Goal: Information Seeking & Learning: Check status

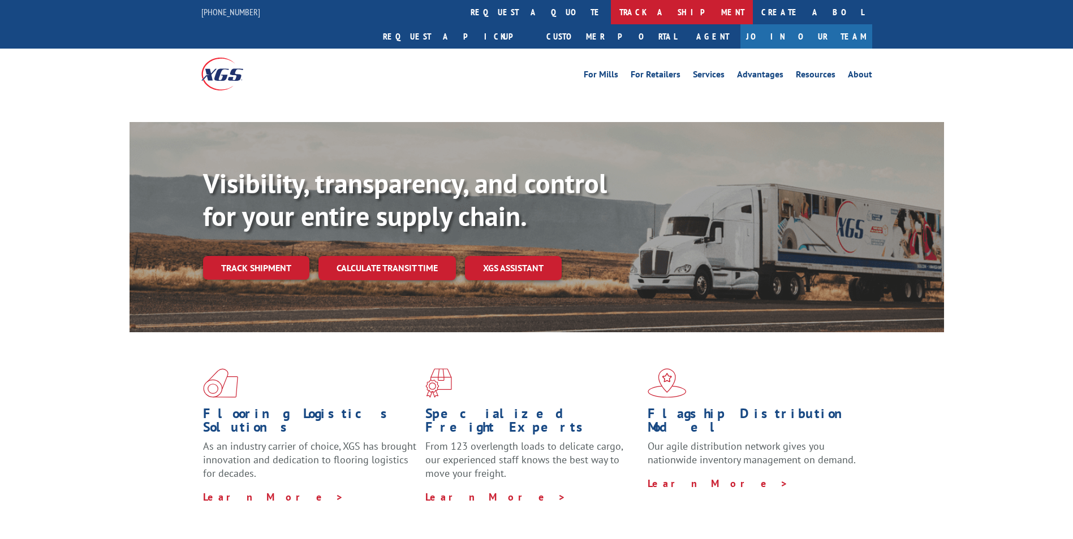
click at [611, 14] on link "track a shipment" at bounding box center [682, 12] width 142 height 24
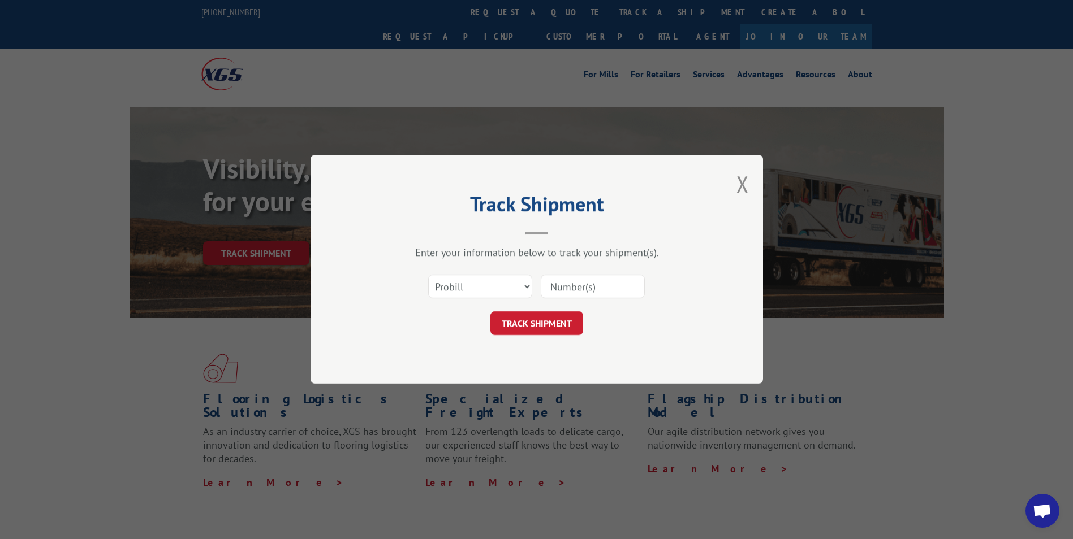
click at [502, 269] on div "Select category... Probill BOL PO" at bounding box center [536, 287] width 339 height 37
click at [502, 282] on select "Select category... Probill BOL PO" at bounding box center [480, 287] width 104 height 24
select select "po"
click at [428, 275] on select "Select category... Probill BOL PO" at bounding box center [480, 287] width 104 height 24
click at [598, 286] on input at bounding box center [593, 287] width 104 height 24
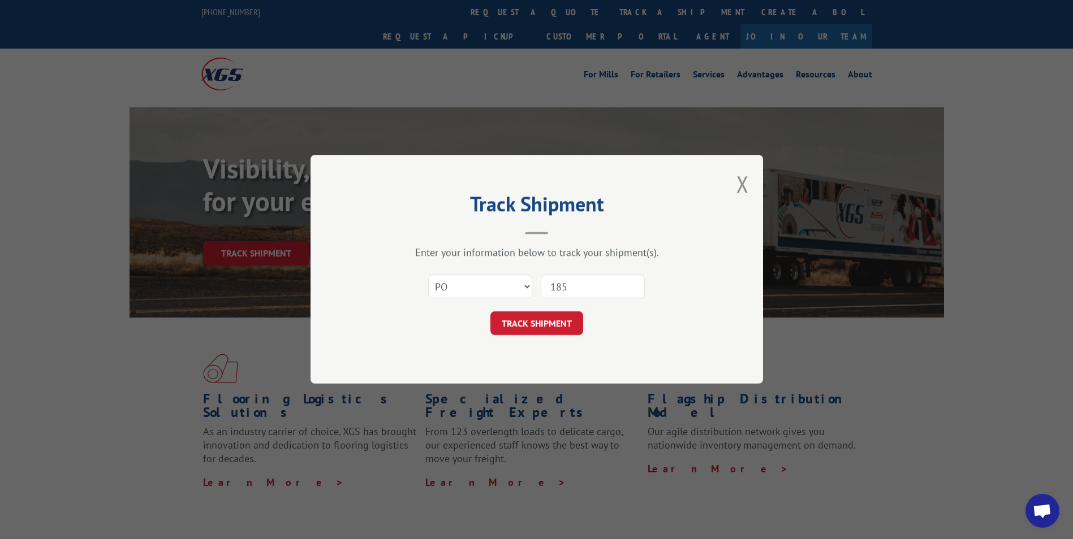
type input "1858"
click button "TRACK SHIPMENT" at bounding box center [536, 324] width 93 height 24
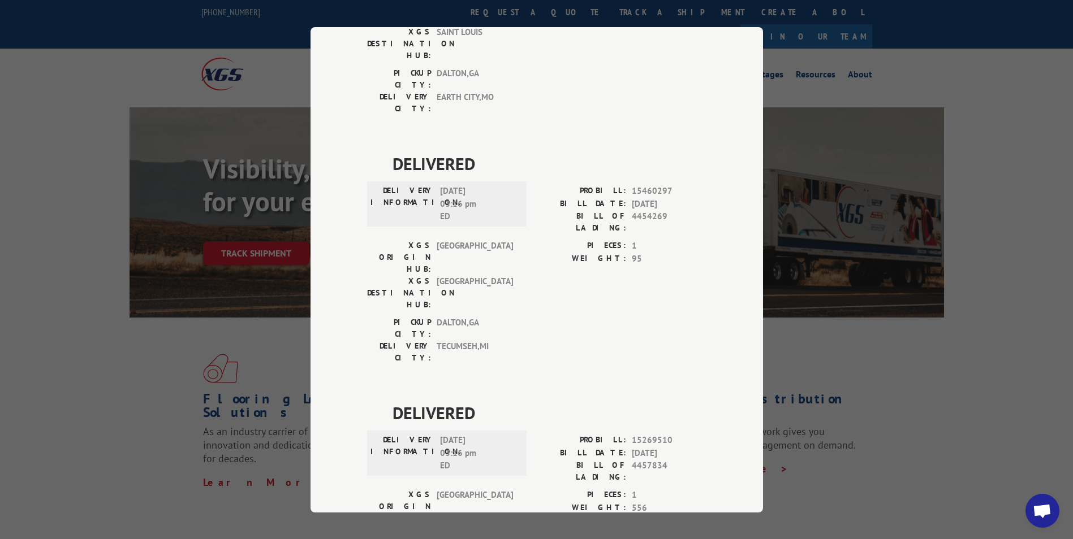
scroll to position [1652, 0]
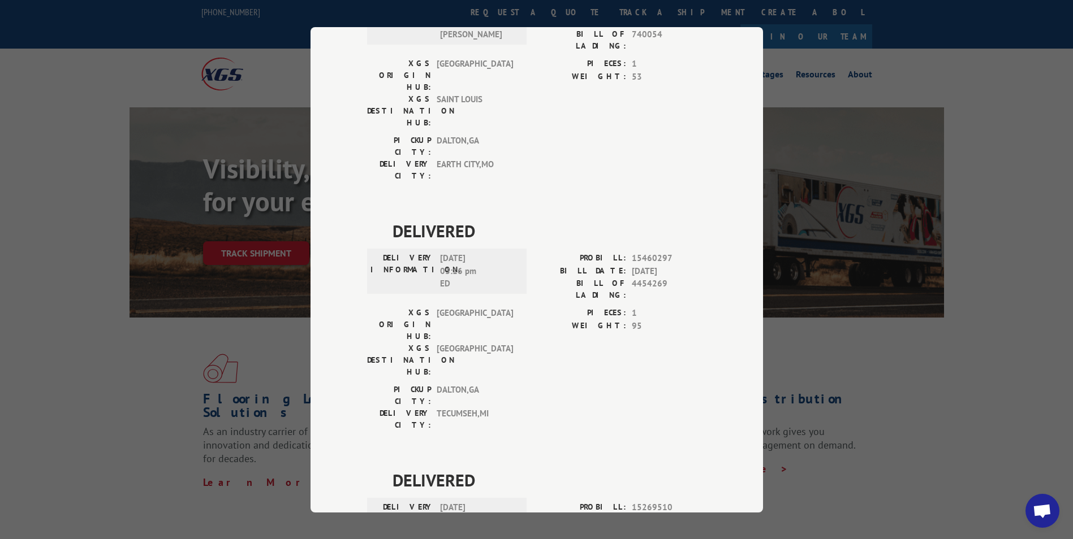
drag, startPoint x: 768, startPoint y: 351, endPoint x: 767, endPoint y: 496, distance: 144.8
click at [767, 496] on div "Track Shipment DELIVERED DELIVERY INFORMATION: [DATE] 09:05 am [PERSON_NAME]: 1…" at bounding box center [536, 269] width 1073 height 539
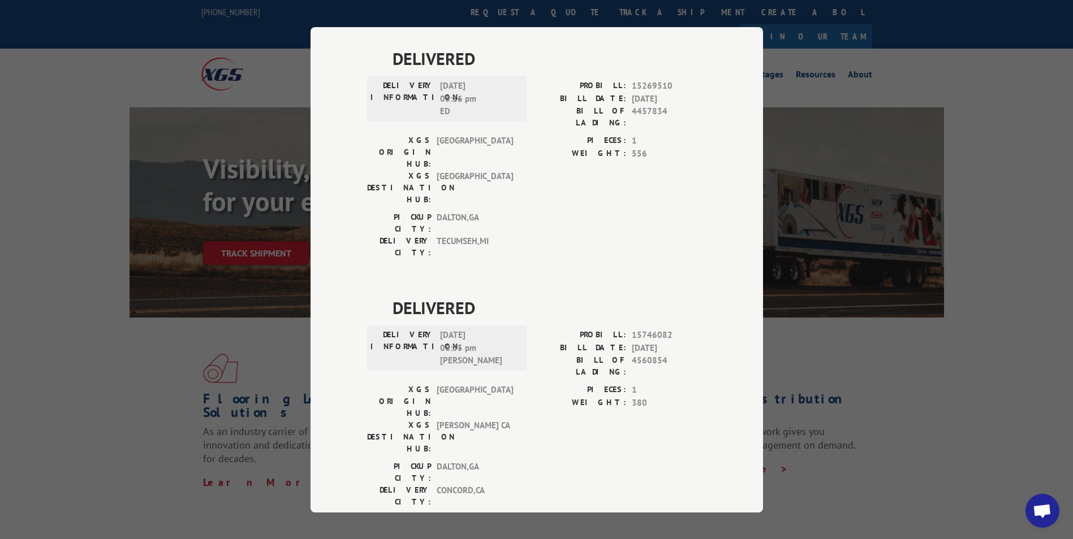
scroll to position [2444, 0]
